Goal: Task Accomplishment & Management: Complete application form

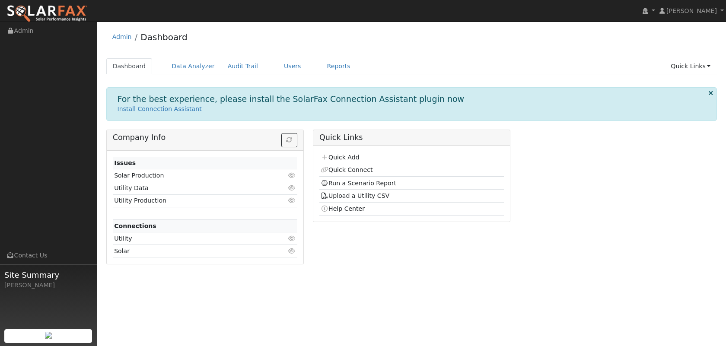
click at [370, 156] on td "Quick Add" at bounding box center [411, 158] width 185 height 13
click at [351, 160] on link "Quick Add" at bounding box center [340, 157] width 38 height 7
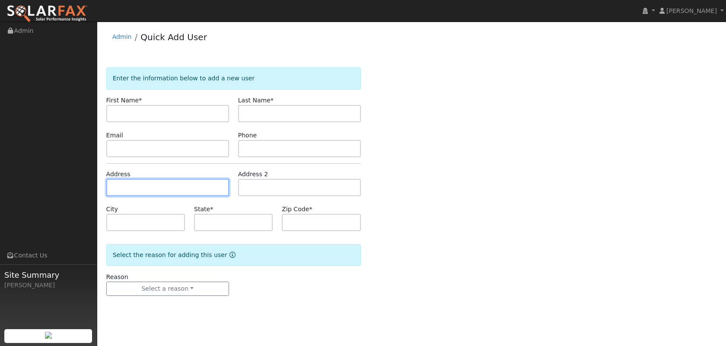
click at [196, 191] on input "text" at bounding box center [167, 187] width 123 height 17
paste input "392 W. Gladstone Street"
type input "392 West Gladstone Street"
type input "San Dimas"
type input "CA"
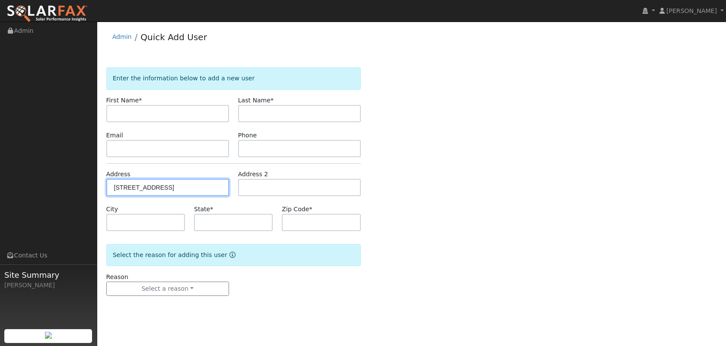
type input "91773"
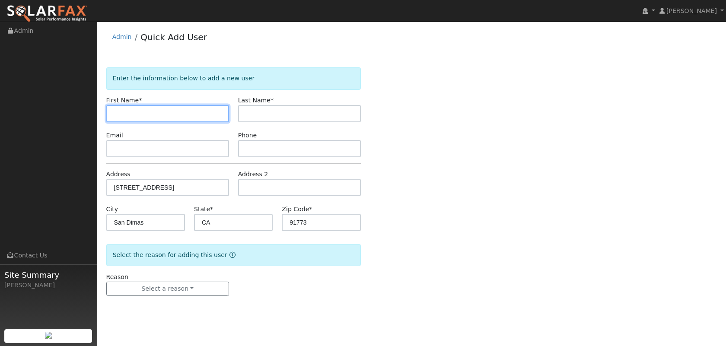
click at [178, 113] on input "text" at bounding box center [167, 113] width 123 height 17
type input "David"
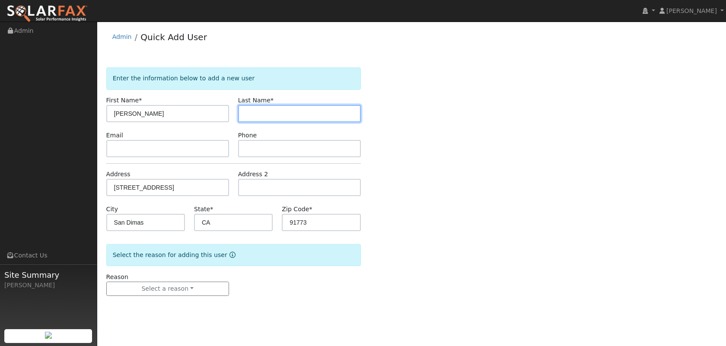
click at [255, 111] on input "text" at bounding box center [299, 113] width 123 height 17
type input "R"
type input "Thai"
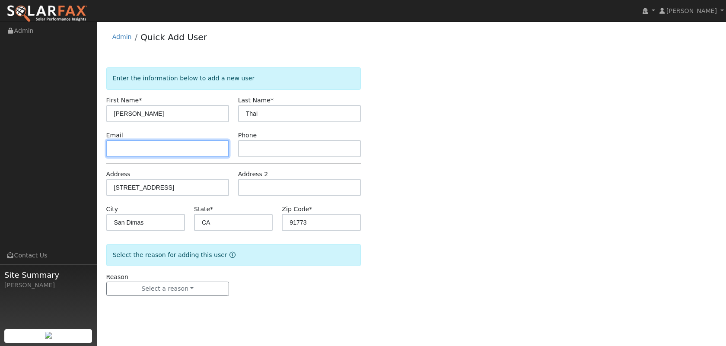
click at [196, 149] on input "text" at bounding box center [167, 148] width 123 height 17
paste input "dthai@socalgas.com"
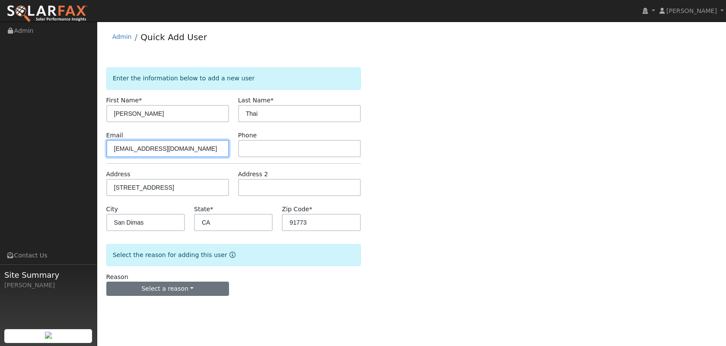
type input "dthai@socalgas.com"
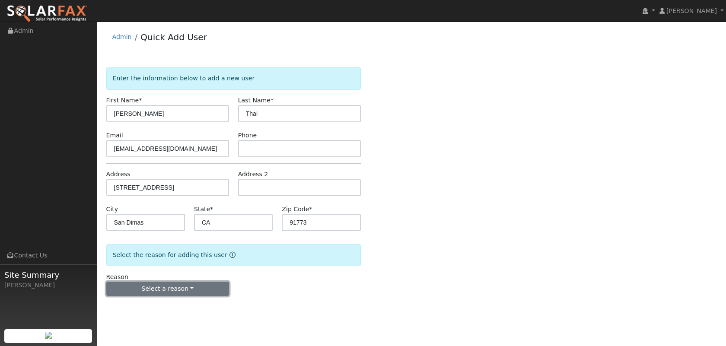
click at [155, 288] on button "Select a reason" at bounding box center [167, 289] width 123 height 15
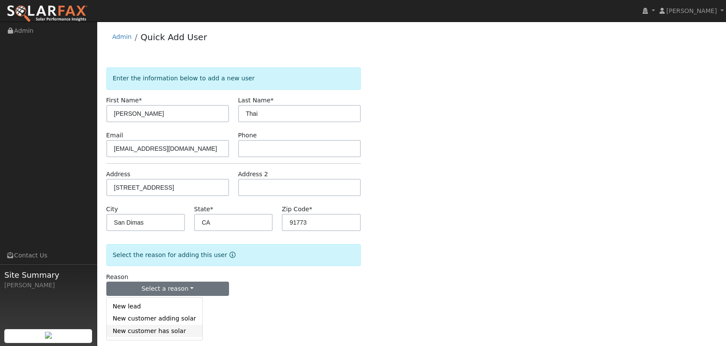
click at [147, 333] on link "New customer has solar" at bounding box center [155, 331] width 96 height 12
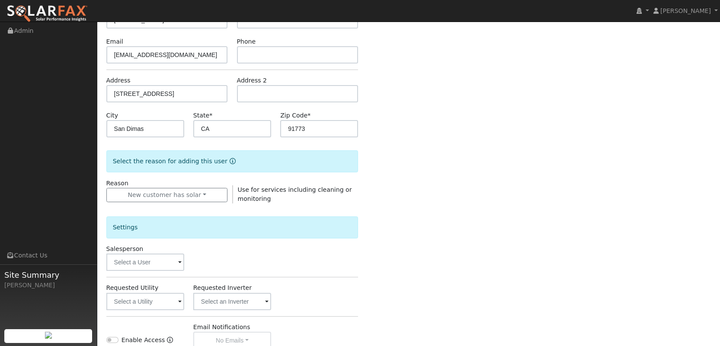
scroll to position [119, 0]
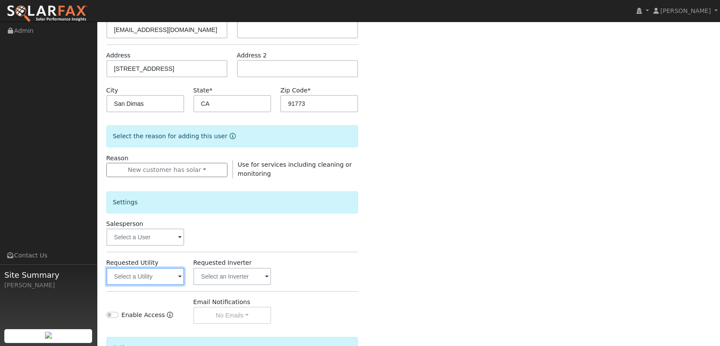
click at [147, 276] on input "text" at bounding box center [145, 276] width 78 height 17
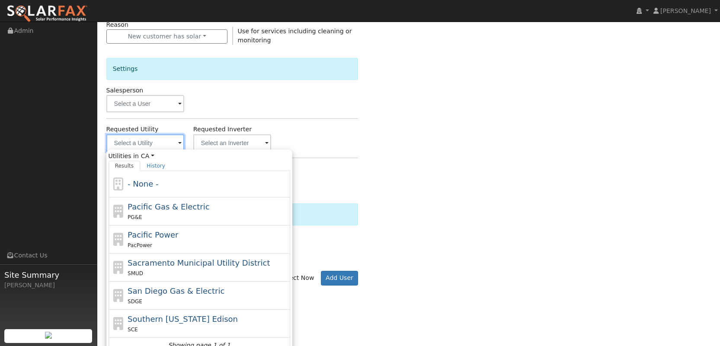
scroll to position [262, 0]
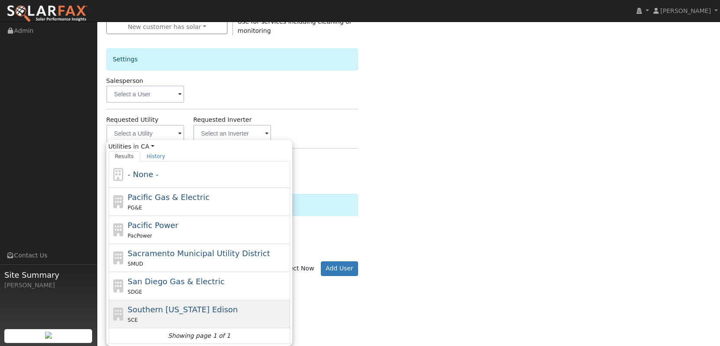
click at [150, 324] on div "SCE" at bounding box center [208, 320] width 160 height 9
type input "Southern California Edison"
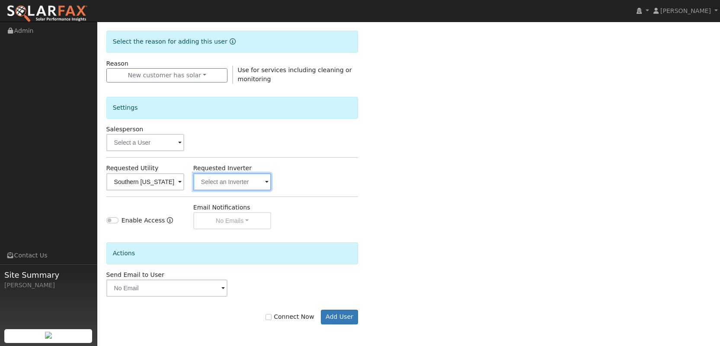
click at [207, 182] on input "text" at bounding box center [232, 181] width 78 height 17
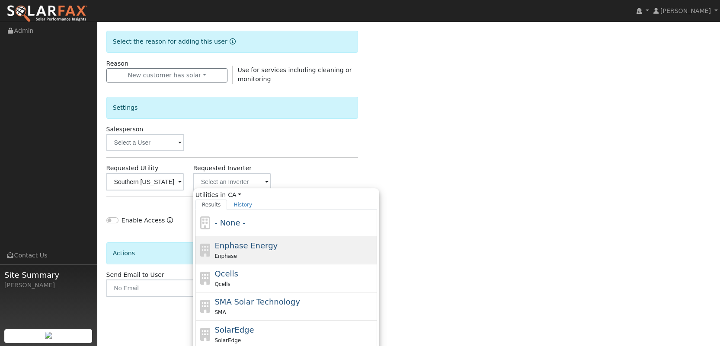
click at [219, 247] on span "Enphase Energy" at bounding box center [245, 245] width 63 height 9
type input "Enphase Energy"
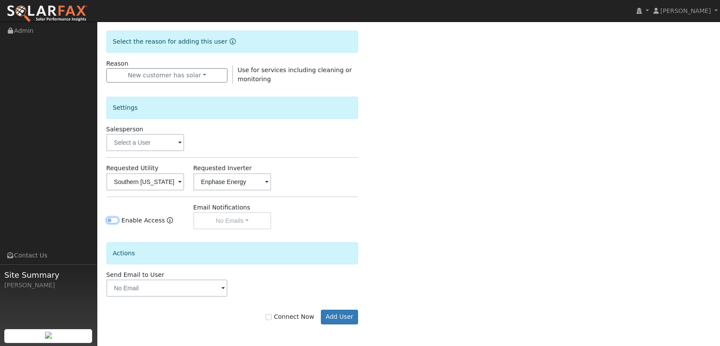
click at [114, 220] on input "Enable Access" at bounding box center [112, 220] width 12 height 6
checkbox input "true"
click at [179, 287] on input "text" at bounding box center [166, 288] width 121 height 17
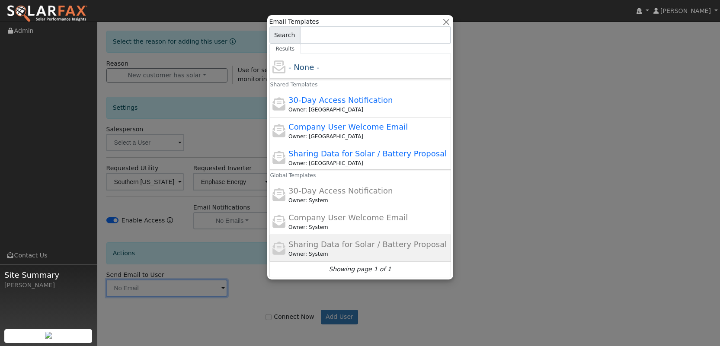
click at [312, 238] on div "Sharing Data for Solar / Battery Proposal Owner: System" at bounding box center [360, 248] width 182 height 27
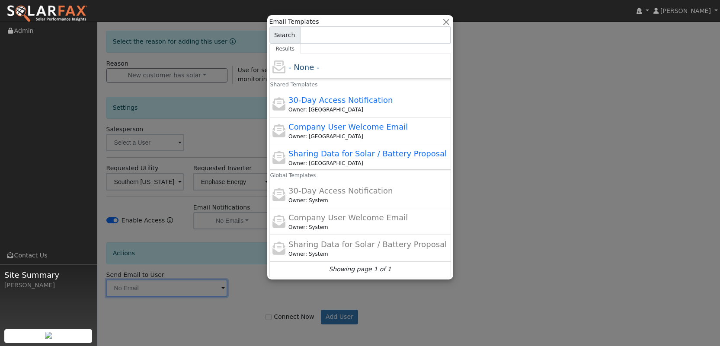
type input "Sharing Data for Solar / Battery Proposal"
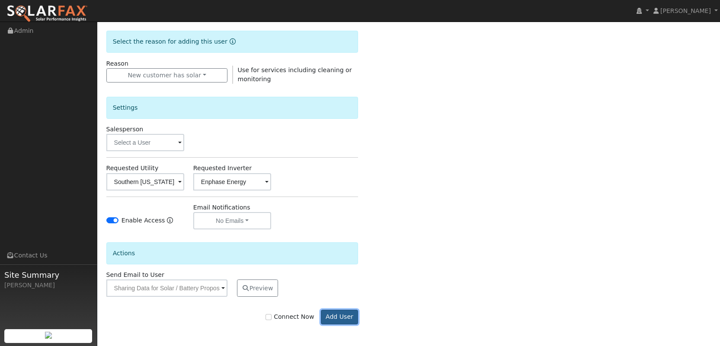
click at [342, 318] on button "Add User" at bounding box center [340, 317] width 38 height 15
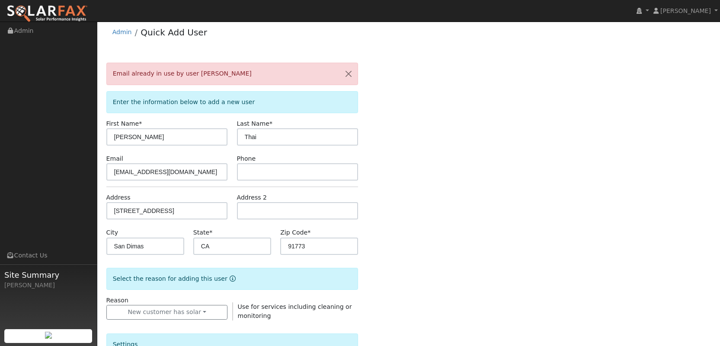
scroll to position [0, 0]
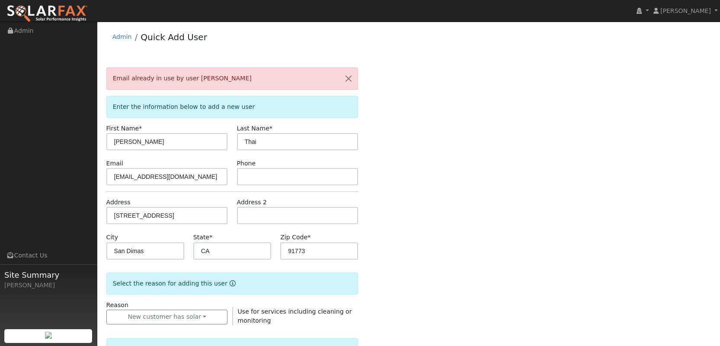
click at [52, 13] on img at bounding box center [46, 14] width 81 height 18
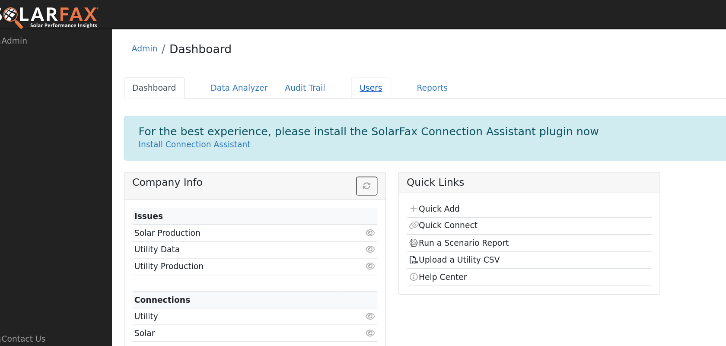
click at [280, 68] on link "Users" at bounding box center [293, 66] width 30 height 16
click at [288, 64] on link "Users" at bounding box center [293, 66] width 30 height 16
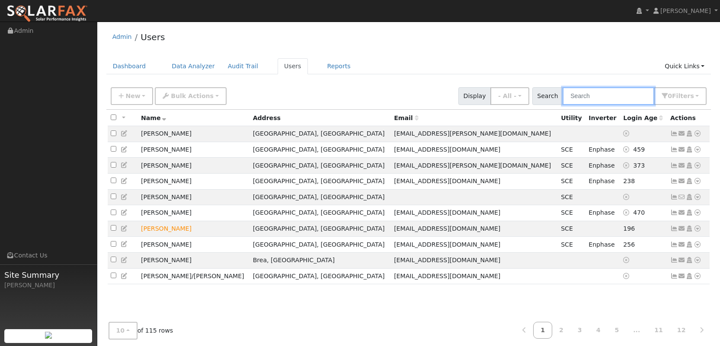
click at [600, 102] on input "text" at bounding box center [608, 96] width 92 height 18
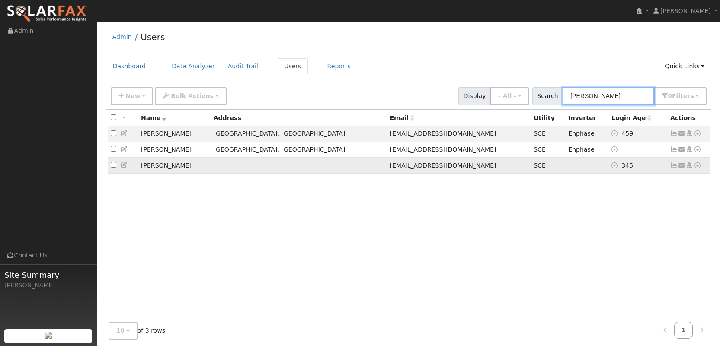
type input "david"
click at [676, 167] on icon at bounding box center [674, 166] width 8 height 6
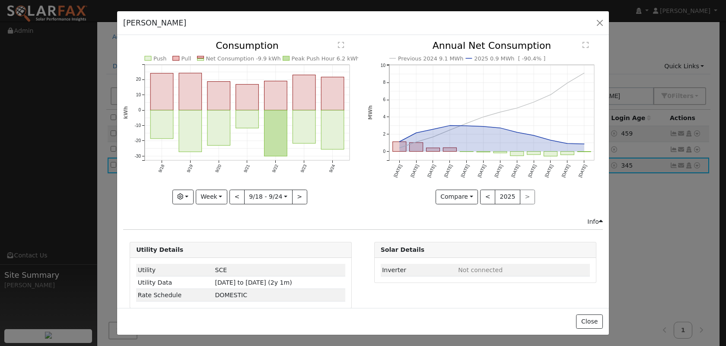
click at [519, 199] on div "< 2025 >" at bounding box center [507, 197] width 55 height 15
click at [630, 280] on div "David Thai Default Account Default Account Primary Account Issue History Date B…" at bounding box center [363, 173] width 726 height 346
click at [600, 24] on button "button" at bounding box center [600, 23] width 12 height 12
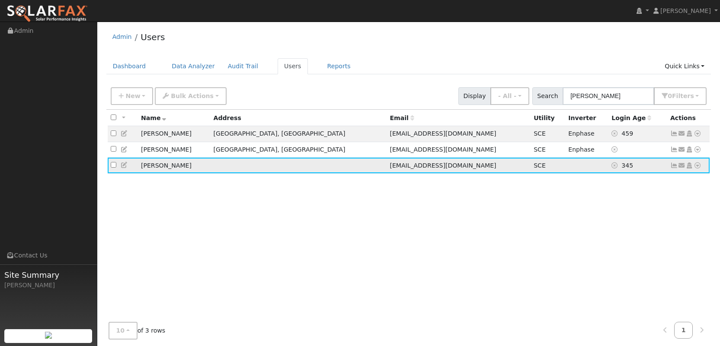
click at [686, 169] on icon at bounding box center [689, 166] width 8 height 6
